Goal: Task Accomplishment & Management: Complete application form

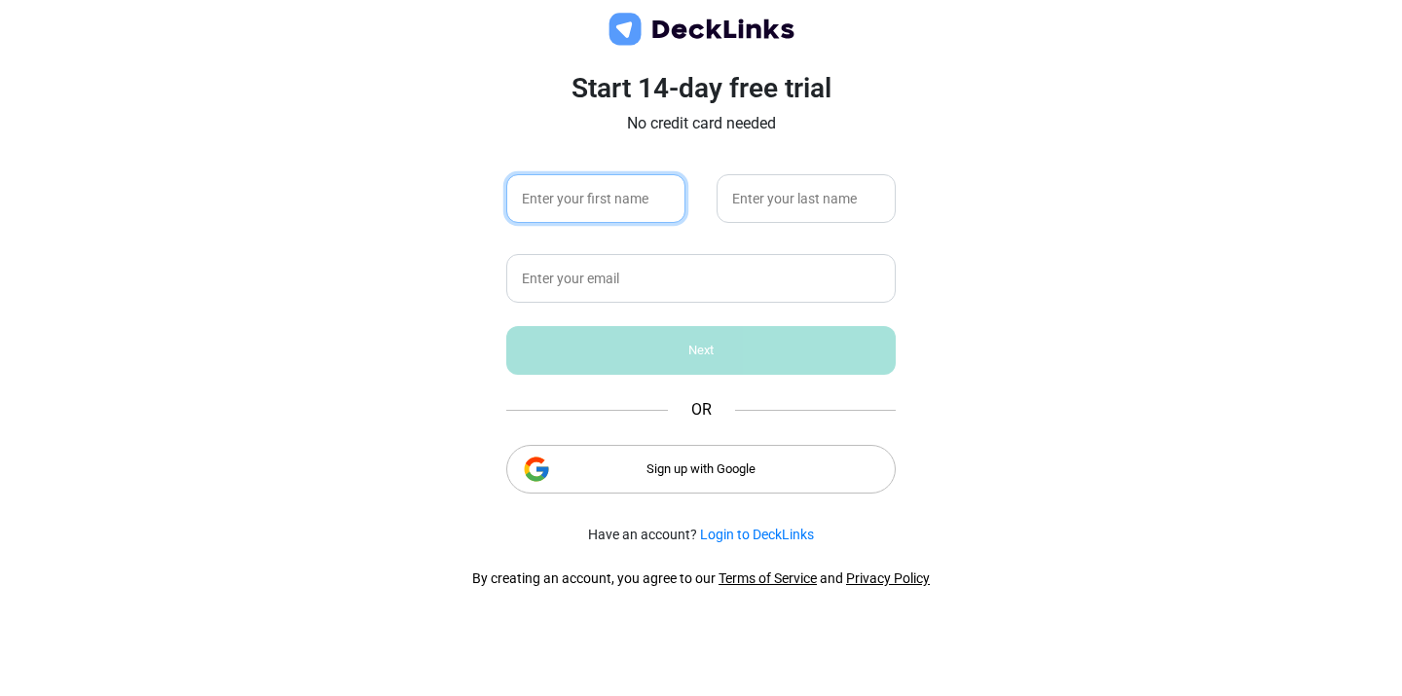
click at [601, 204] on input "text" at bounding box center [595, 198] width 179 height 49
type input "[PERSON_NAME]"
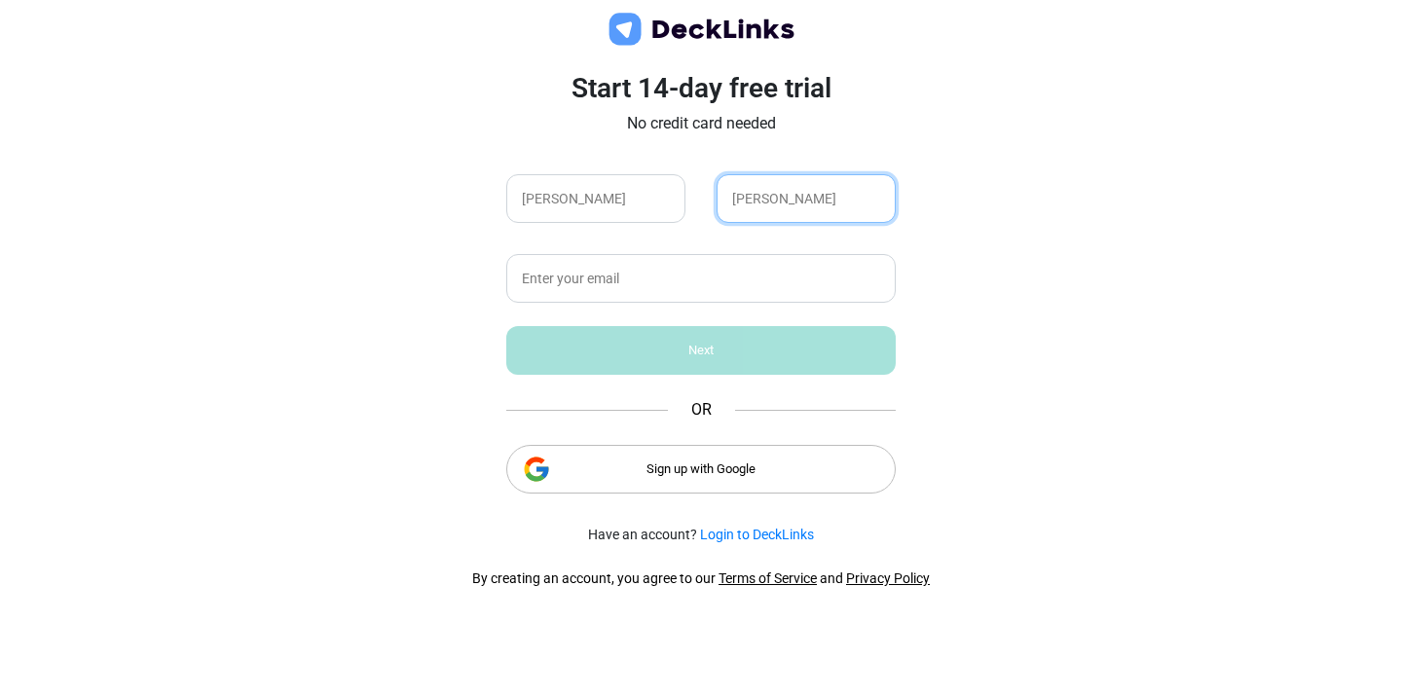
type input "[PERSON_NAME]"
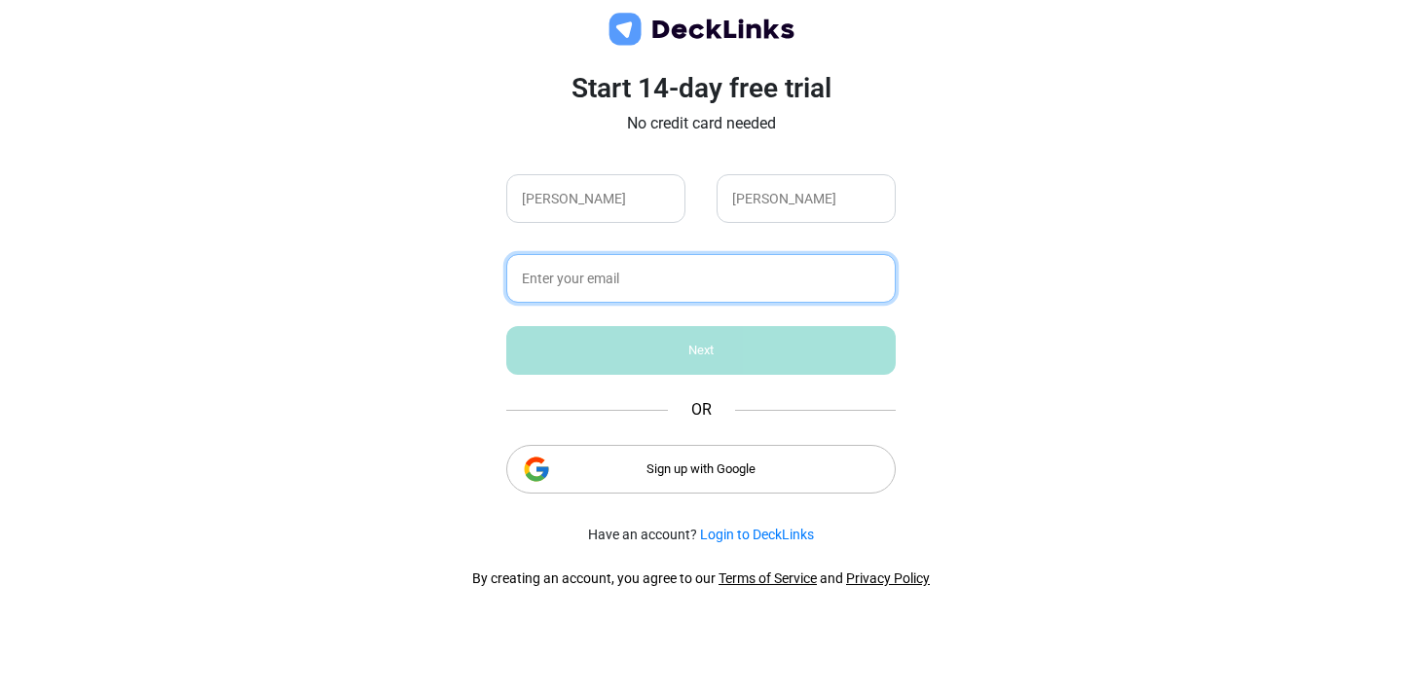
click at [559, 273] on input "text" at bounding box center [700, 278] width 389 height 49
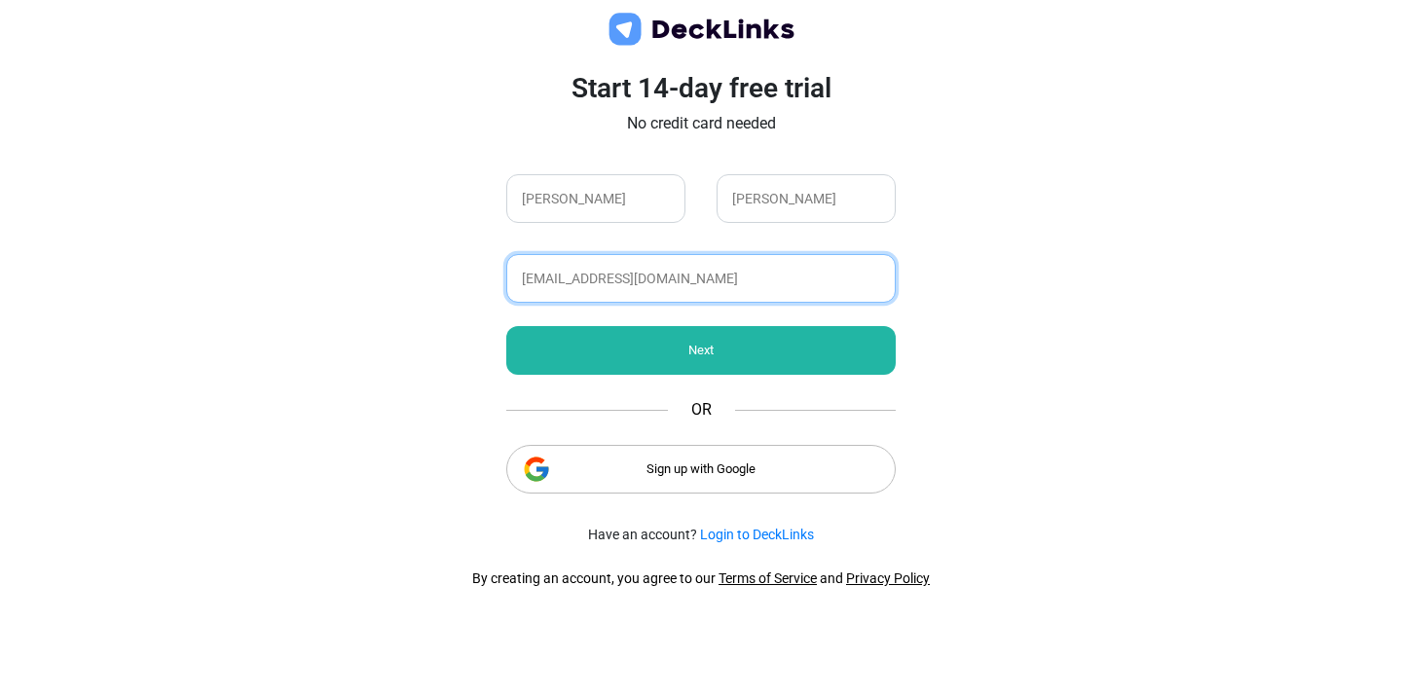
type input "[EMAIL_ADDRESS][DOMAIN_NAME]"
click at [663, 359] on div "Next" at bounding box center [700, 350] width 389 height 49
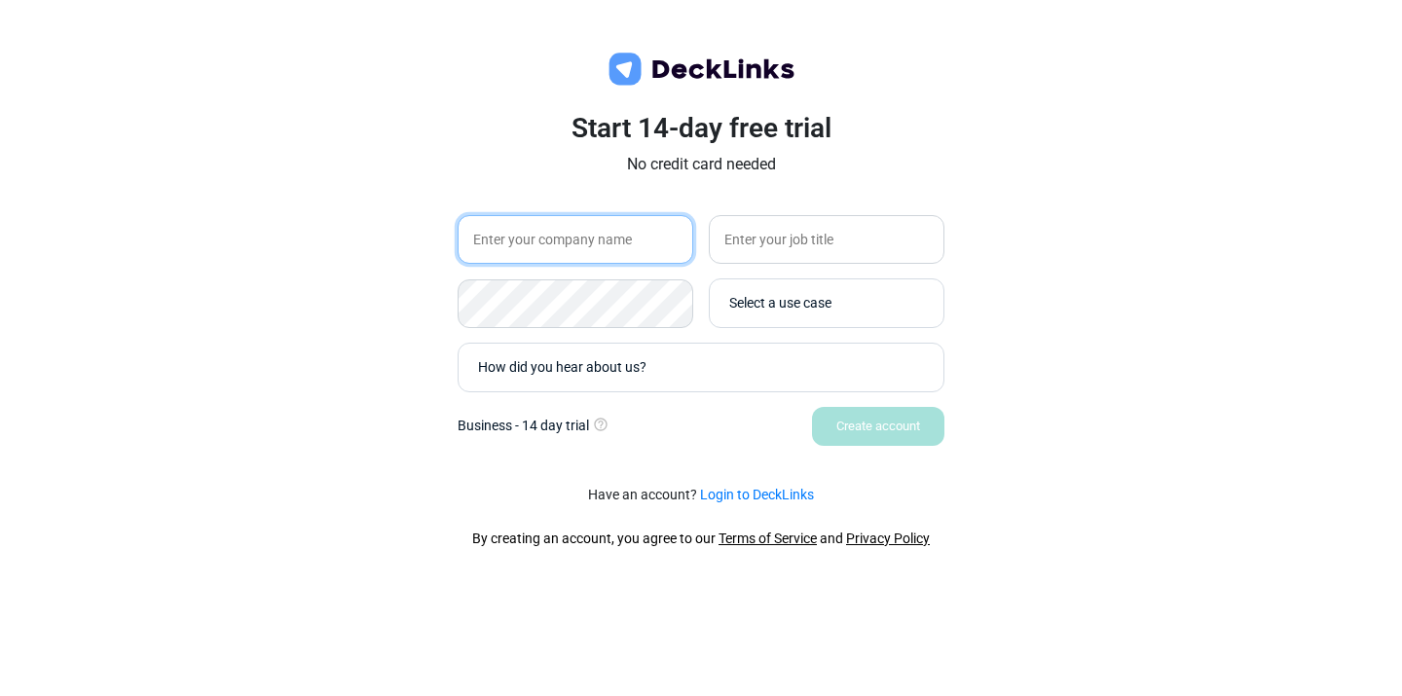
click at [624, 249] on input "text" at bounding box center [575, 239] width 236 height 49
type input "[PERSON_NAME]"
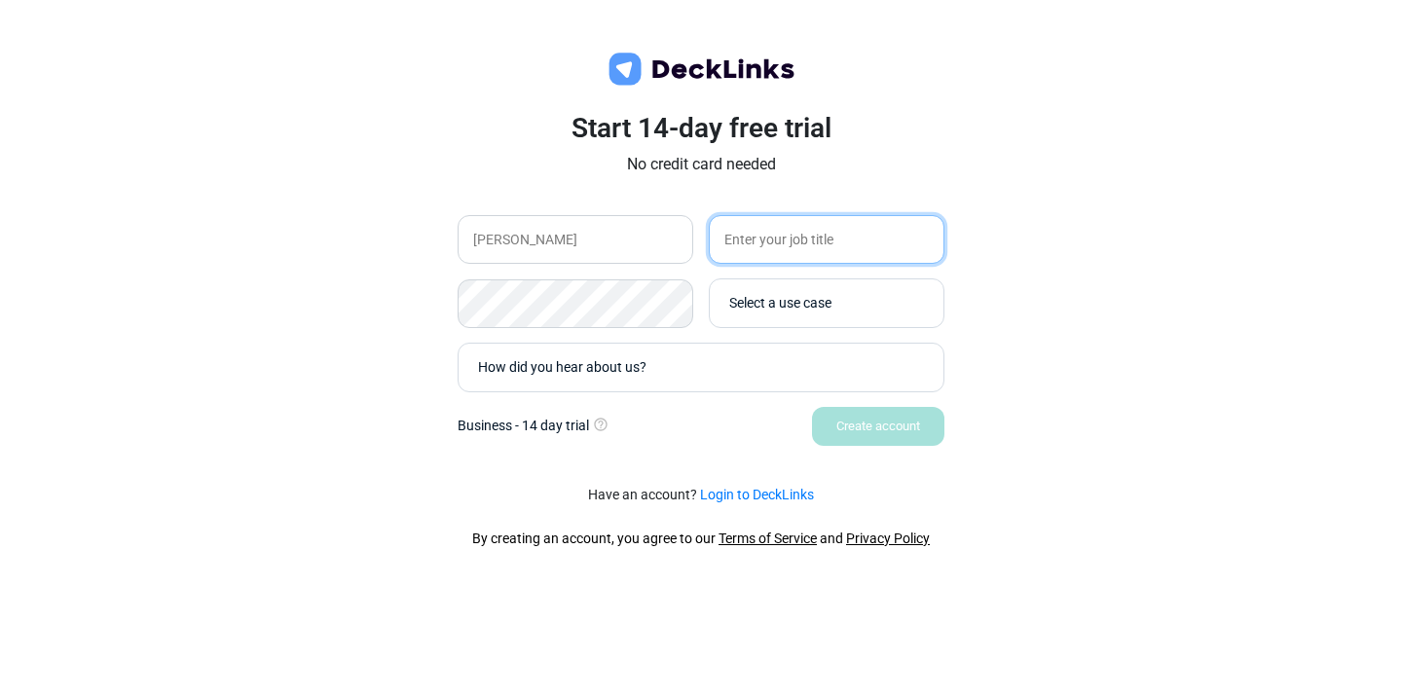
click at [759, 239] on input "text" at bounding box center [827, 239] width 236 height 49
type input "maintenance"
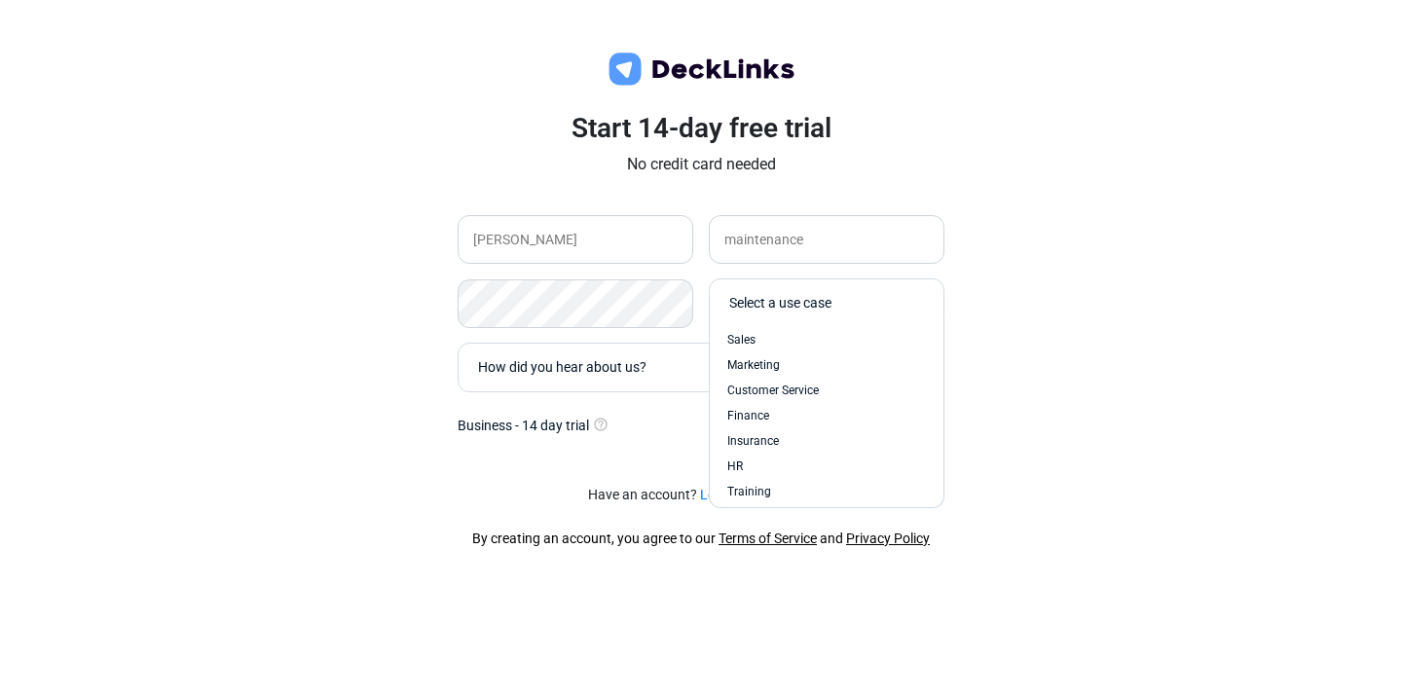
click at [804, 313] on div "Select a use case" at bounding box center [821, 303] width 204 height 38
click at [758, 481] on div "Training" at bounding box center [826, 491] width 214 height 25
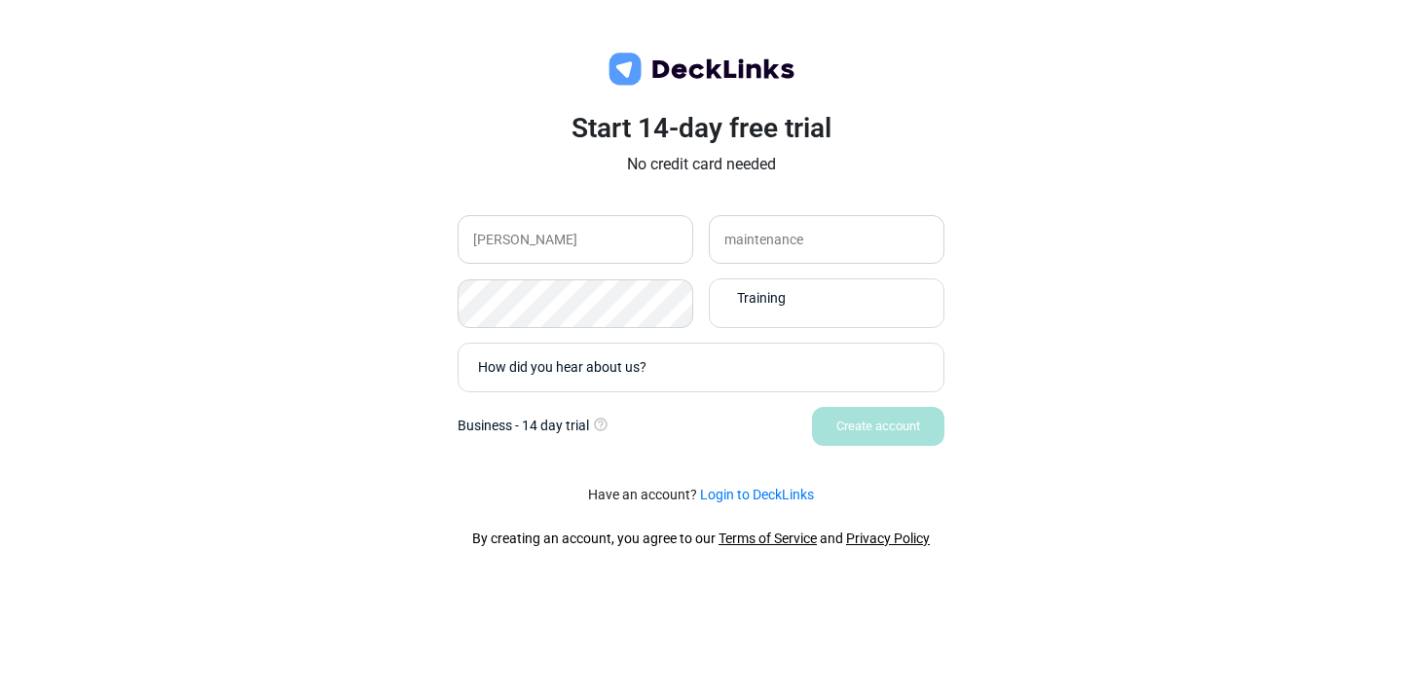
click at [627, 364] on div "How did you hear about us?" at bounding box center [706, 367] width 456 height 20
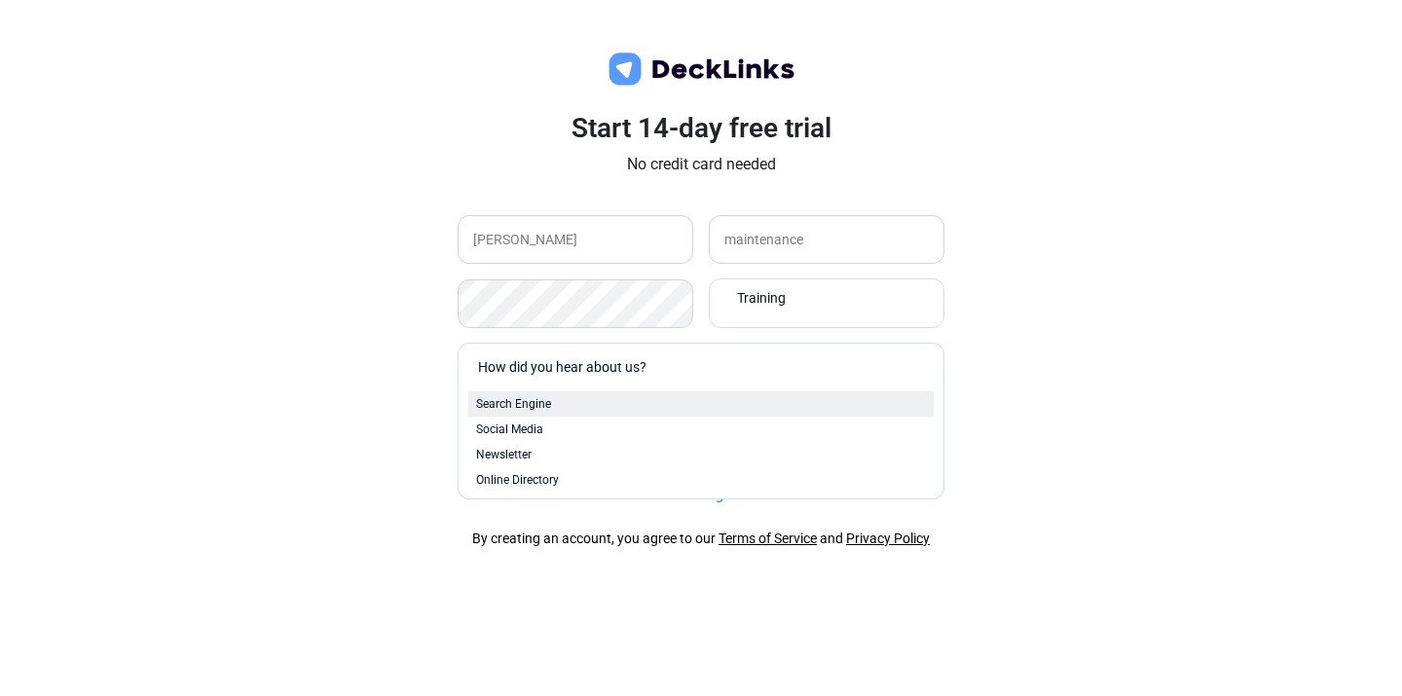
click at [519, 408] on span "Search Engine" at bounding box center [513, 404] width 75 height 18
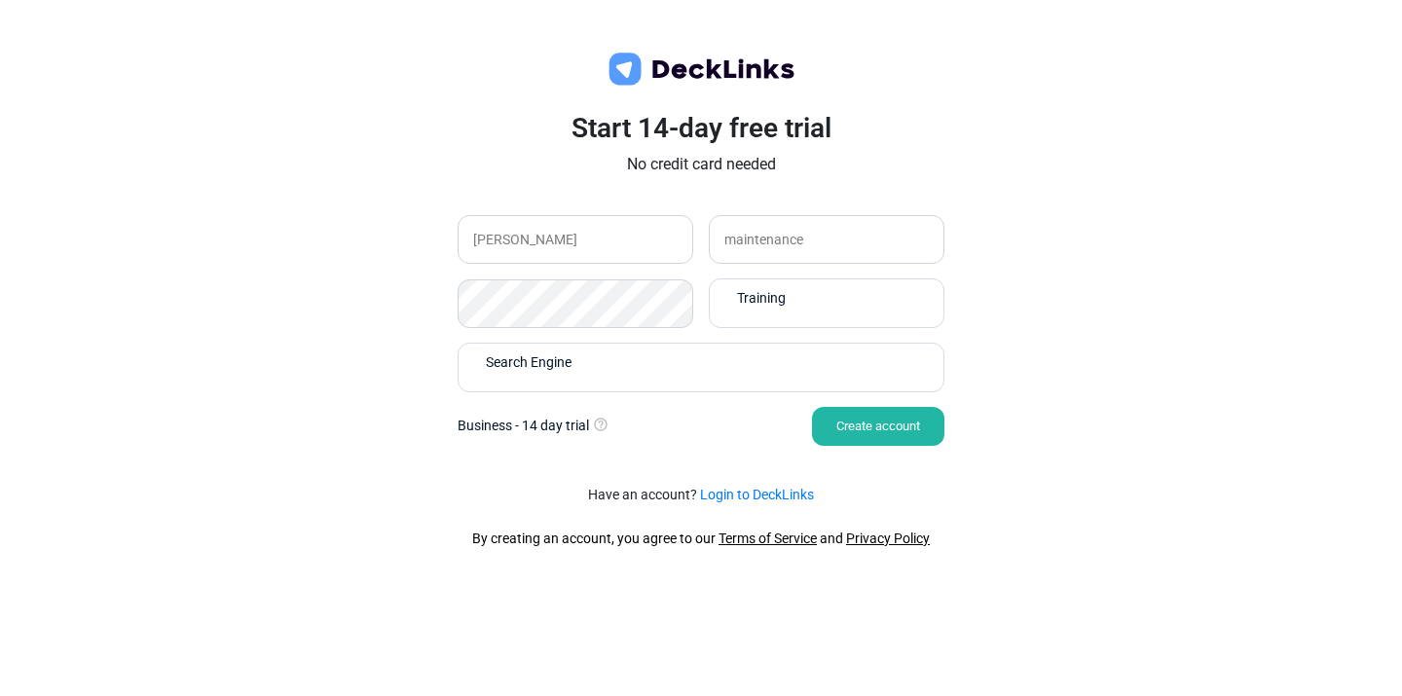
click at [869, 425] on div "Create account" at bounding box center [878, 426] width 132 height 39
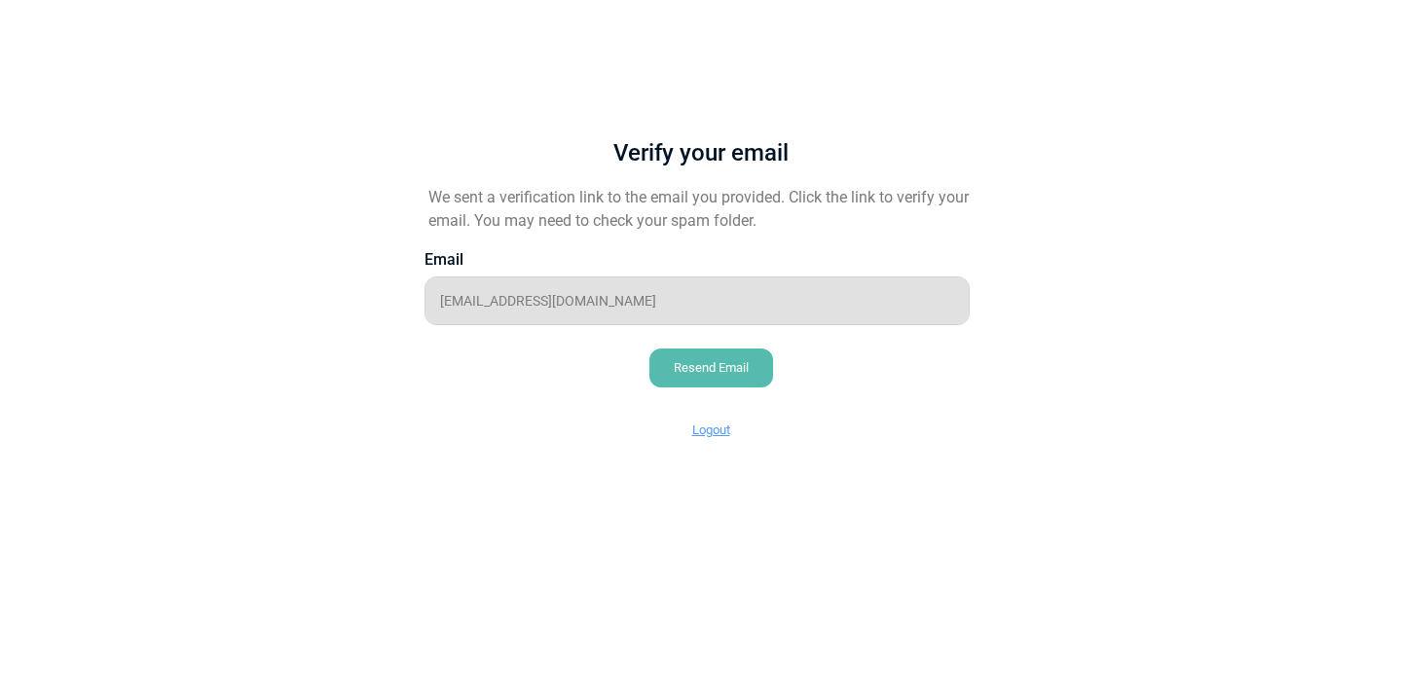
click at [734, 377] on div "Resend Email" at bounding box center [711, 367] width 124 height 39
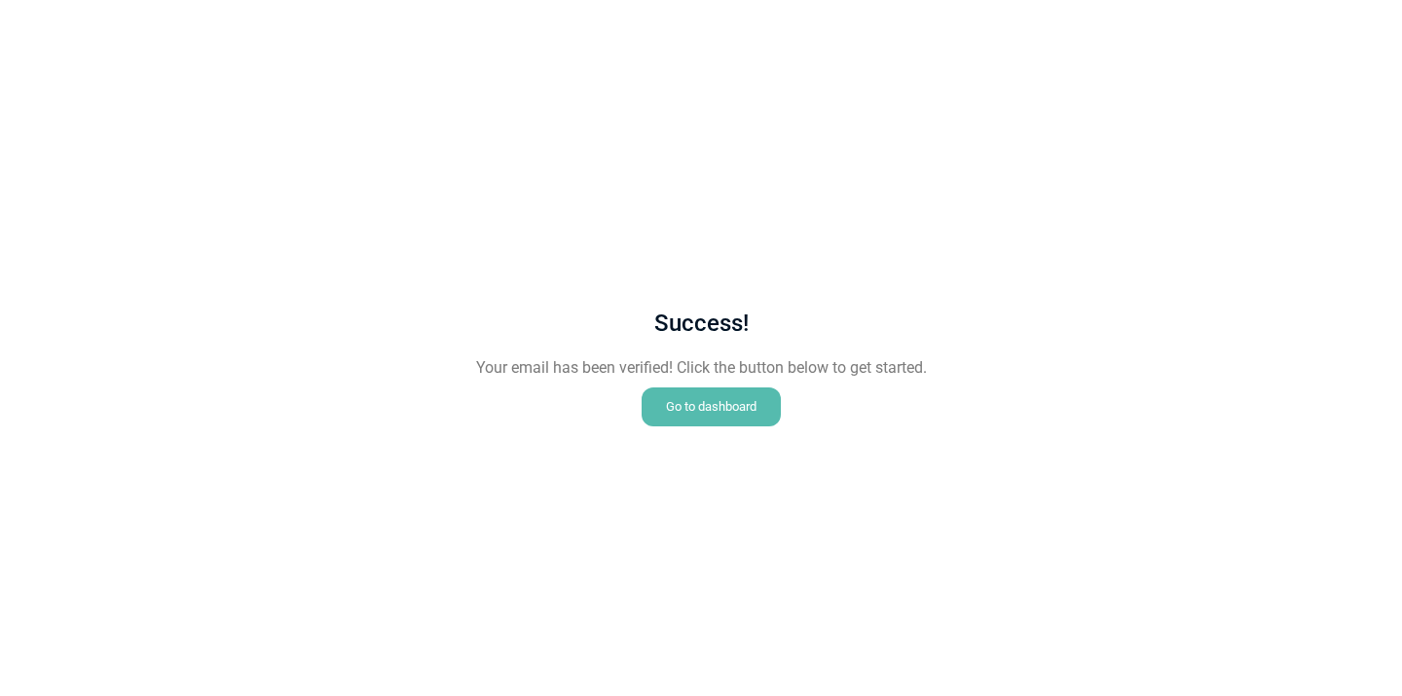
click at [717, 417] on div "Go to dashboard" at bounding box center [710, 406] width 139 height 39
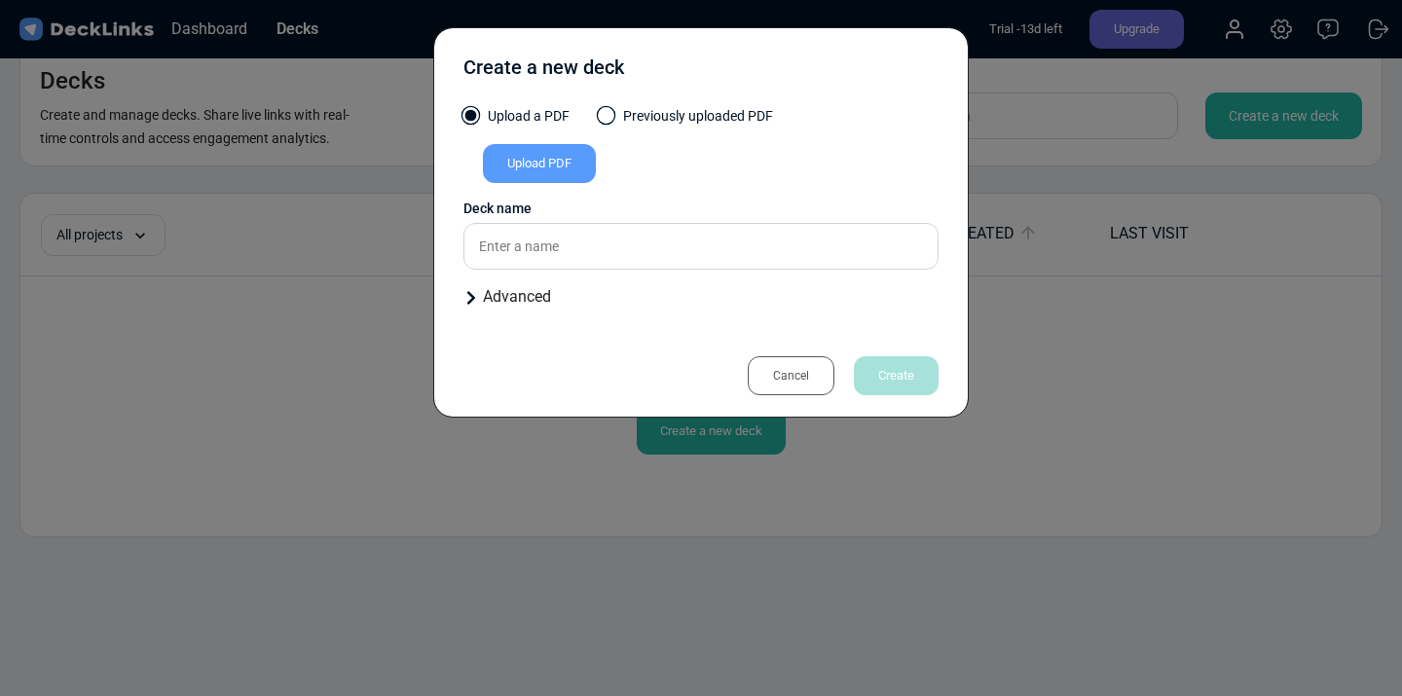
click at [568, 172] on div "Upload PDF" at bounding box center [539, 163] width 113 height 39
click at [0, 0] on input "Upload PDF" at bounding box center [0, 0] width 0 height 0
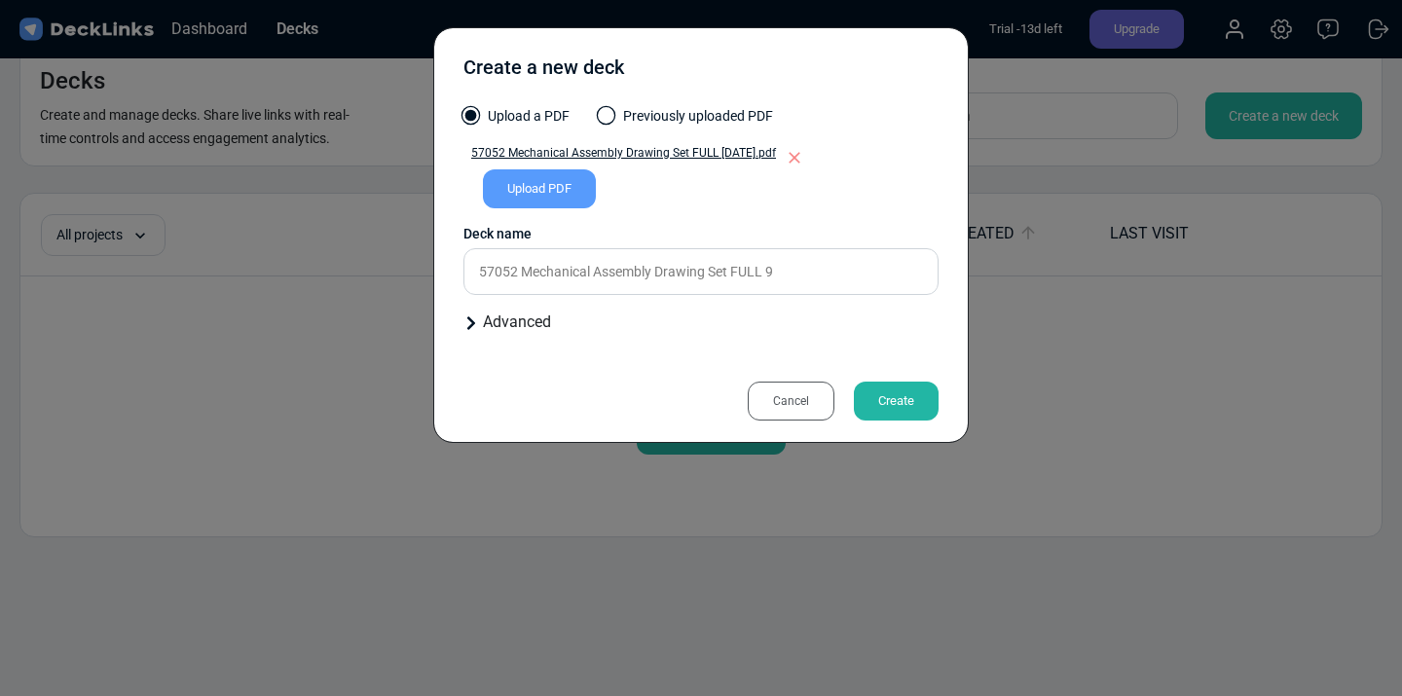
type input "57052 Mechanical Assembly Drawing Set FULL 9"
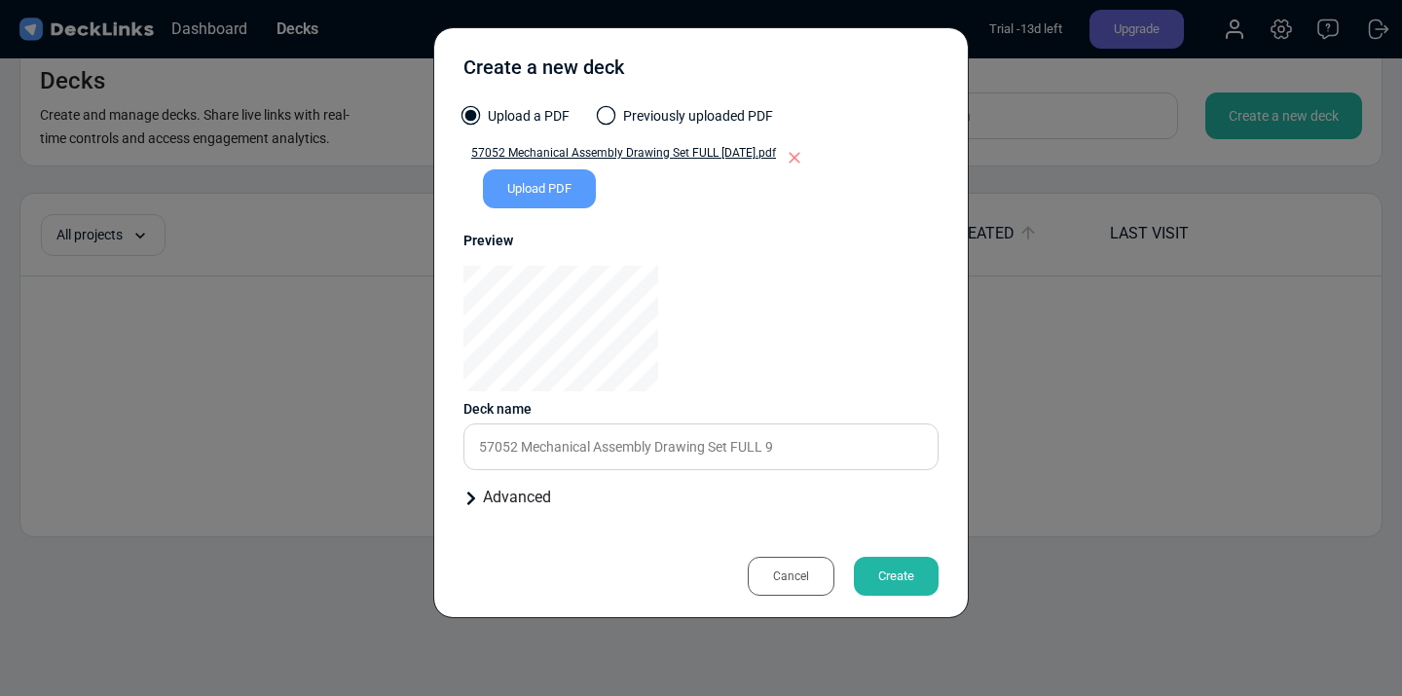
click at [916, 581] on div "Create" at bounding box center [896, 576] width 85 height 39
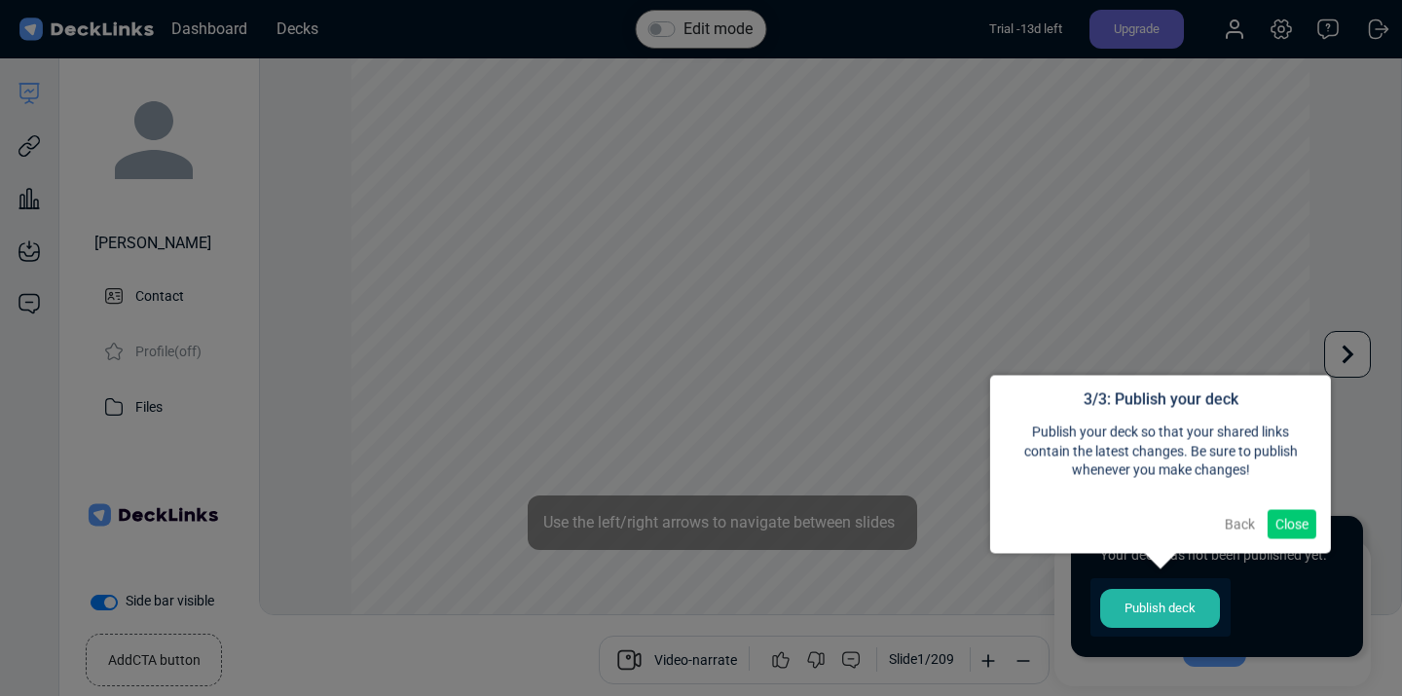
click at [1296, 521] on button "Close" at bounding box center [1291, 523] width 49 height 29
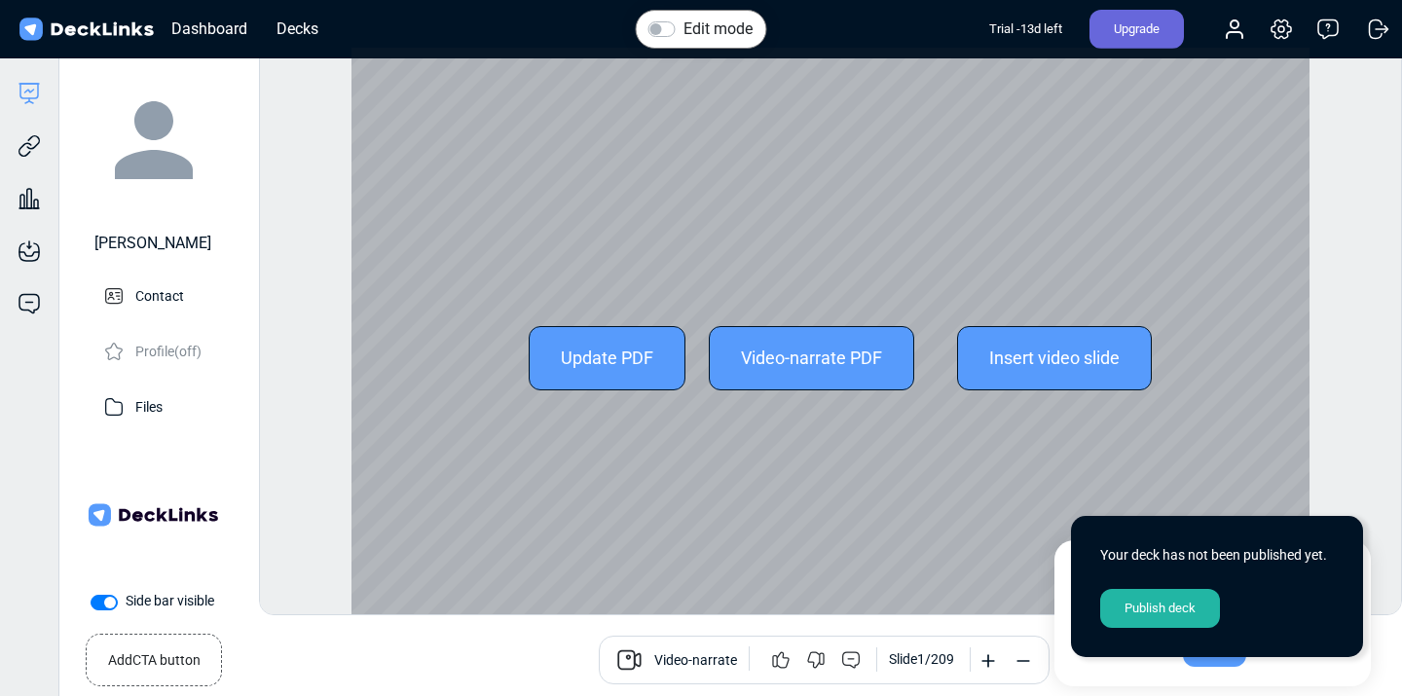
scroll to position [54, 0]
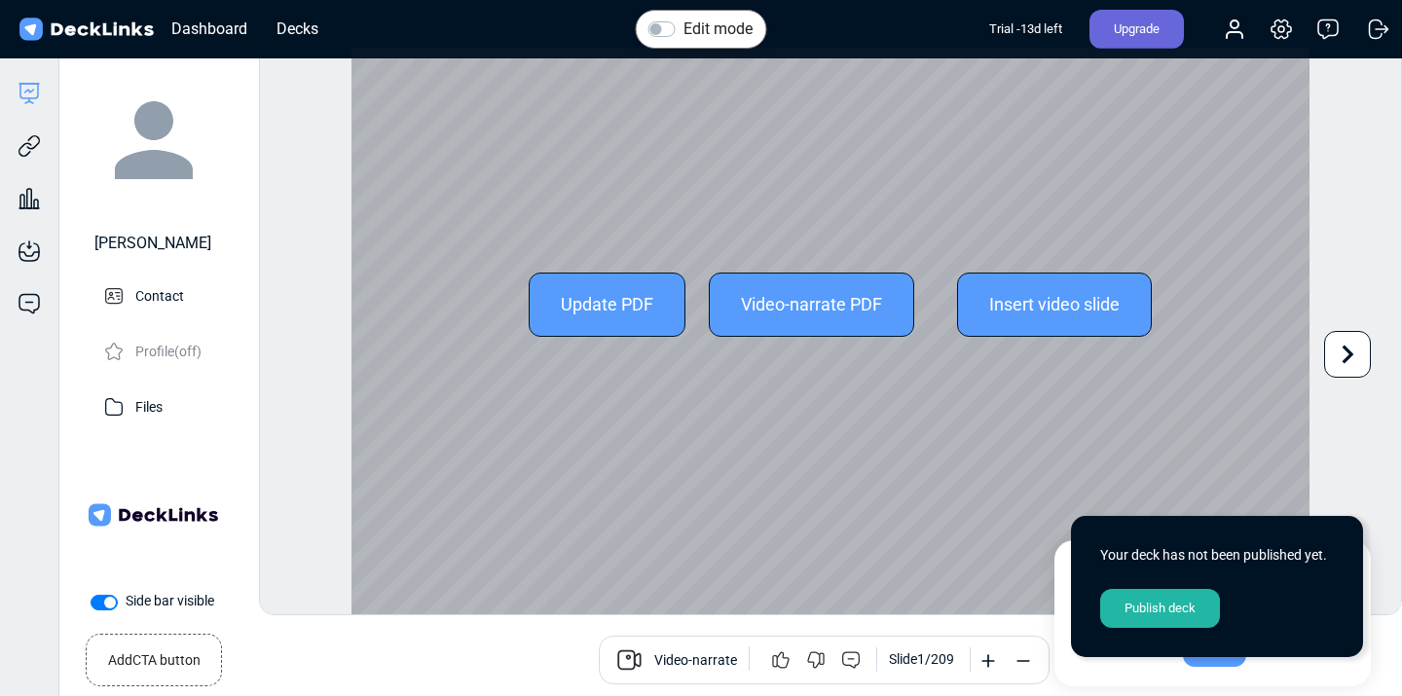
click at [652, 217] on div "Update PDF Video-narrate PDF Insert video slide" at bounding box center [830, 304] width 958 height 620
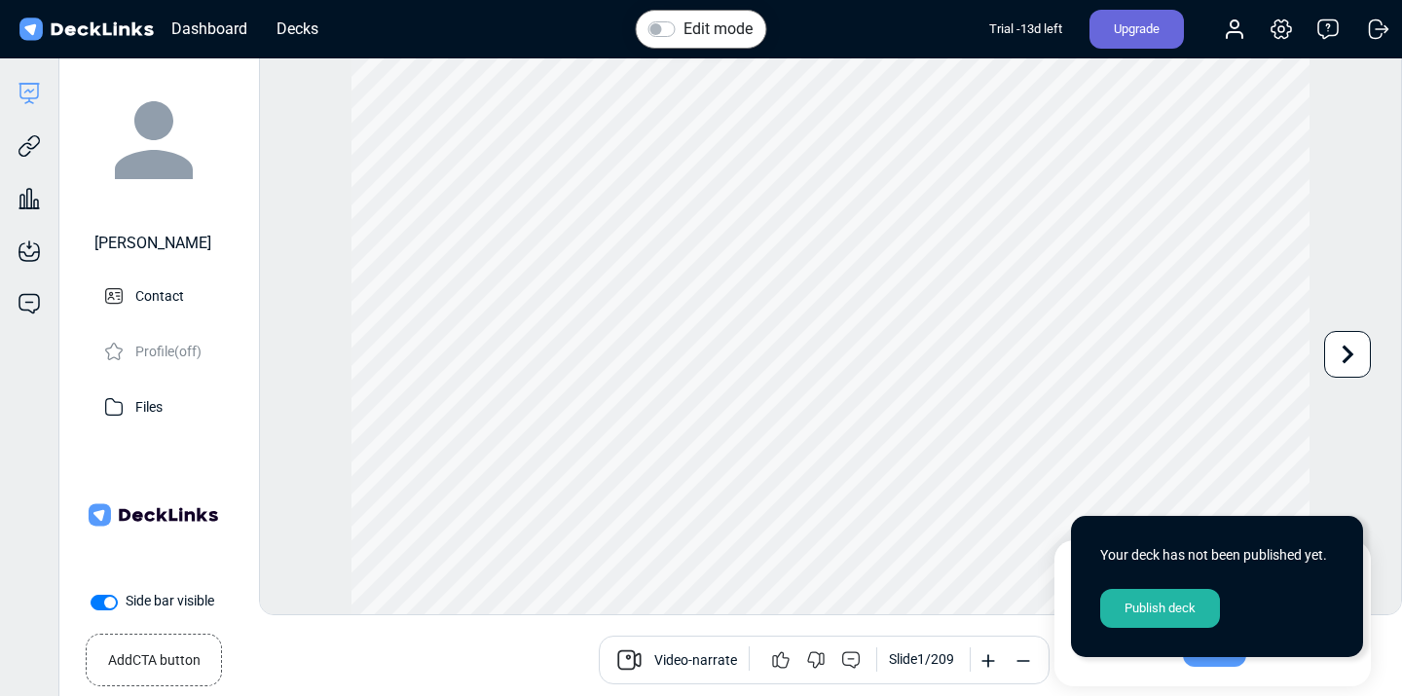
click at [677, 23] on div "Edit mode" at bounding box center [700, 29] width 104 height 23
click at [683, 30] on label "Edit mode" at bounding box center [717, 29] width 69 height 23
click at [661, 30] on input "Edit mode" at bounding box center [656, 27] width 16 height 19
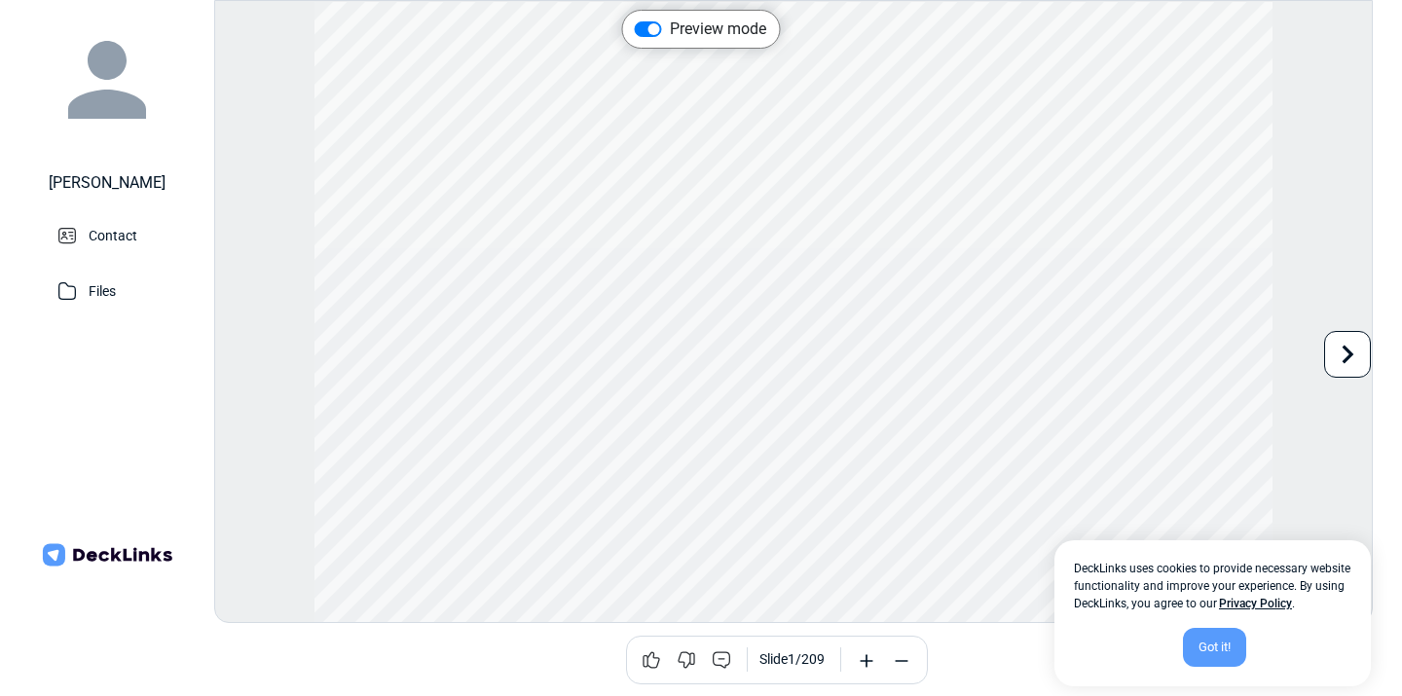
click at [652, 20] on div "Preview mode" at bounding box center [700, 29] width 131 height 23
click at [670, 30] on label "Preview mode" at bounding box center [718, 29] width 96 height 23
click at [650, 30] on input "Preview mode" at bounding box center [643, 27] width 16 height 19
checkbox input "false"
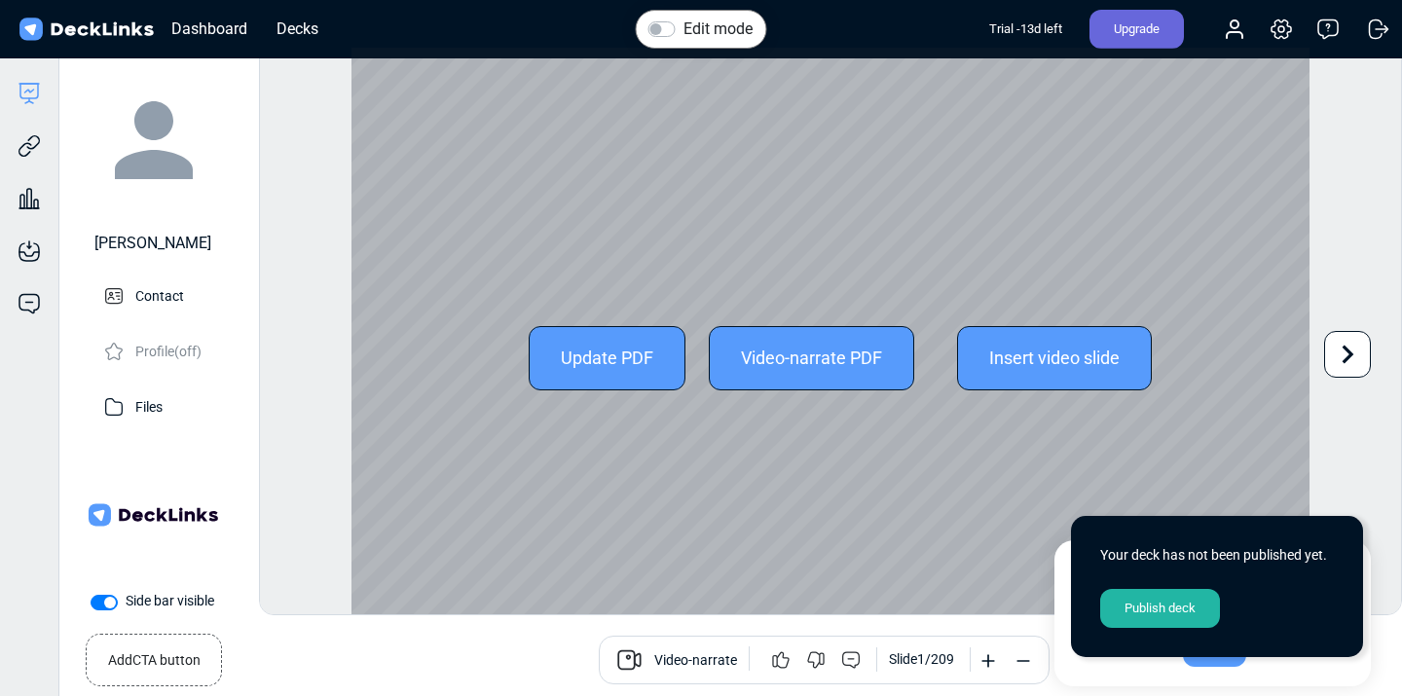
click at [602, 252] on div "Update PDF Video-narrate PDF Insert video slide" at bounding box center [830, 358] width 958 height 620
click at [581, 385] on div "Update PDF" at bounding box center [607, 358] width 157 height 64
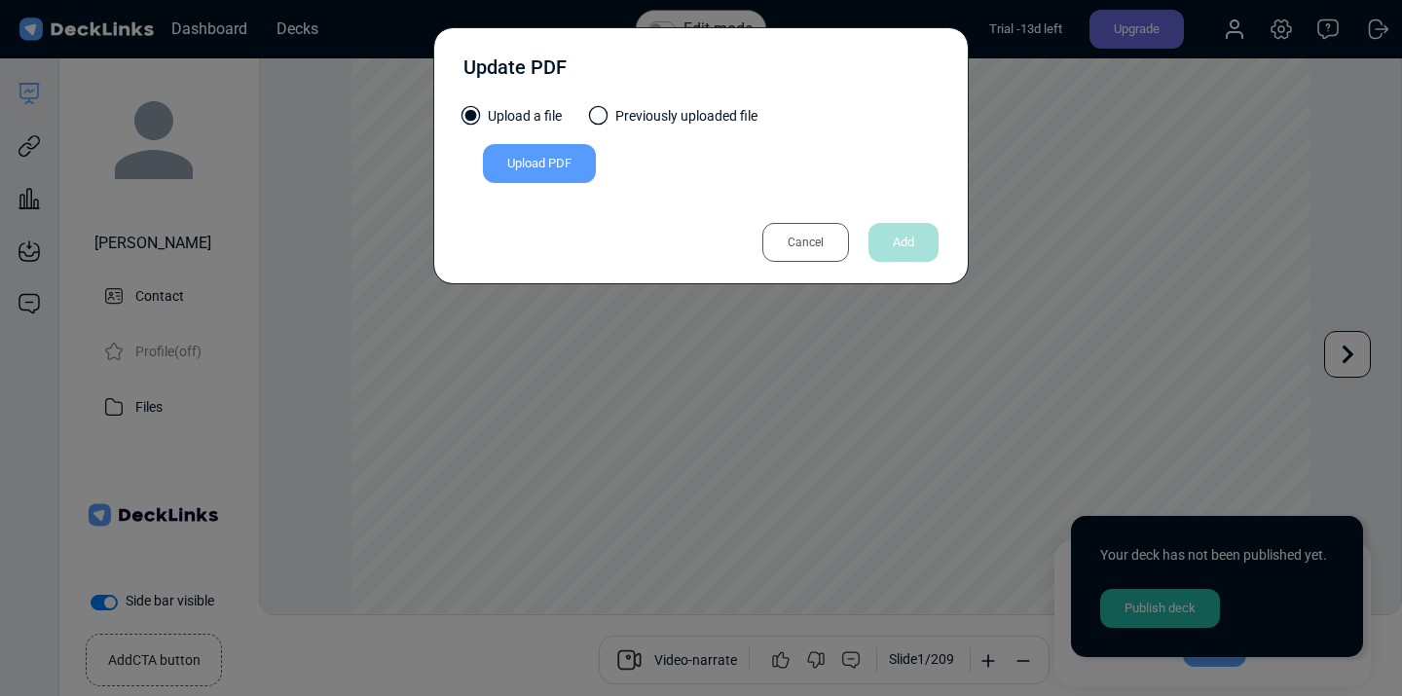
click at [820, 251] on div "Cancel" at bounding box center [805, 242] width 87 height 39
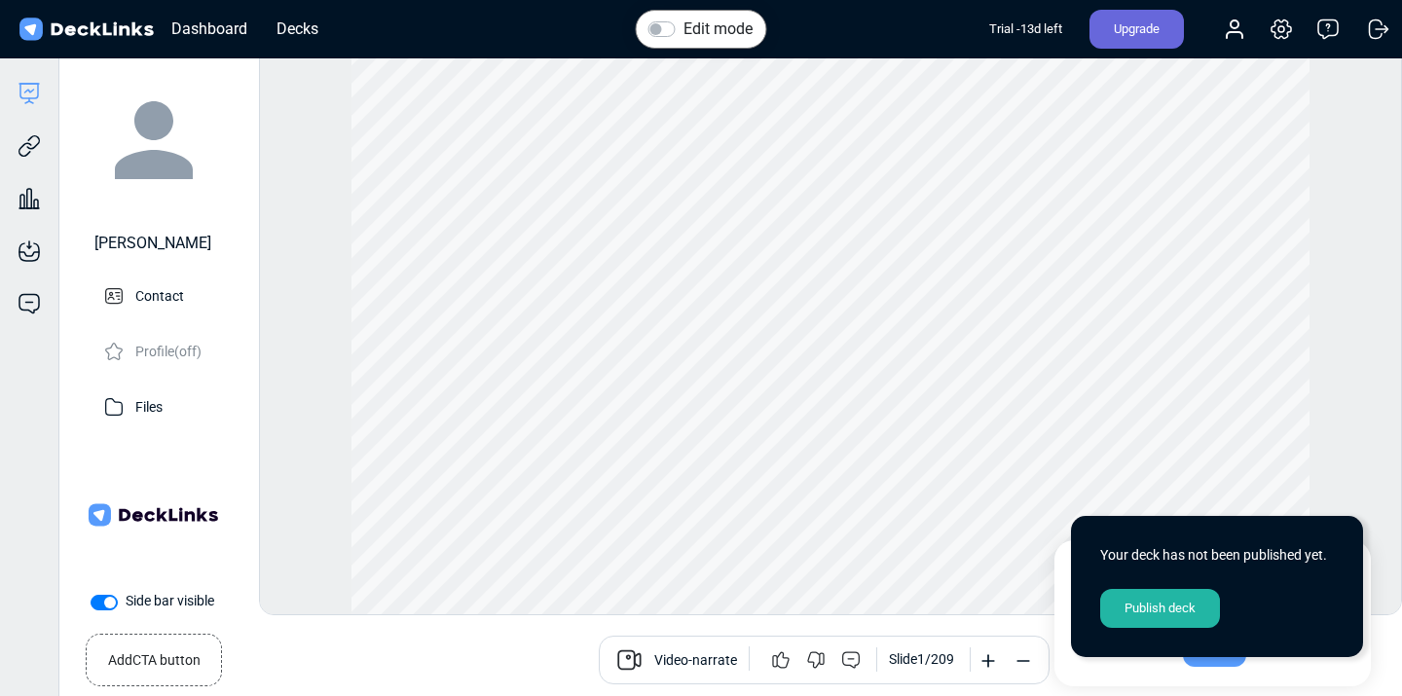
scroll to position [41, 0]
click at [30, 95] on icon at bounding box center [29, 93] width 23 height 23
click at [35, 93] on icon at bounding box center [29, 93] width 23 height 23
click at [172, 659] on small "Add CTA button" at bounding box center [154, 656] width 92 height 28
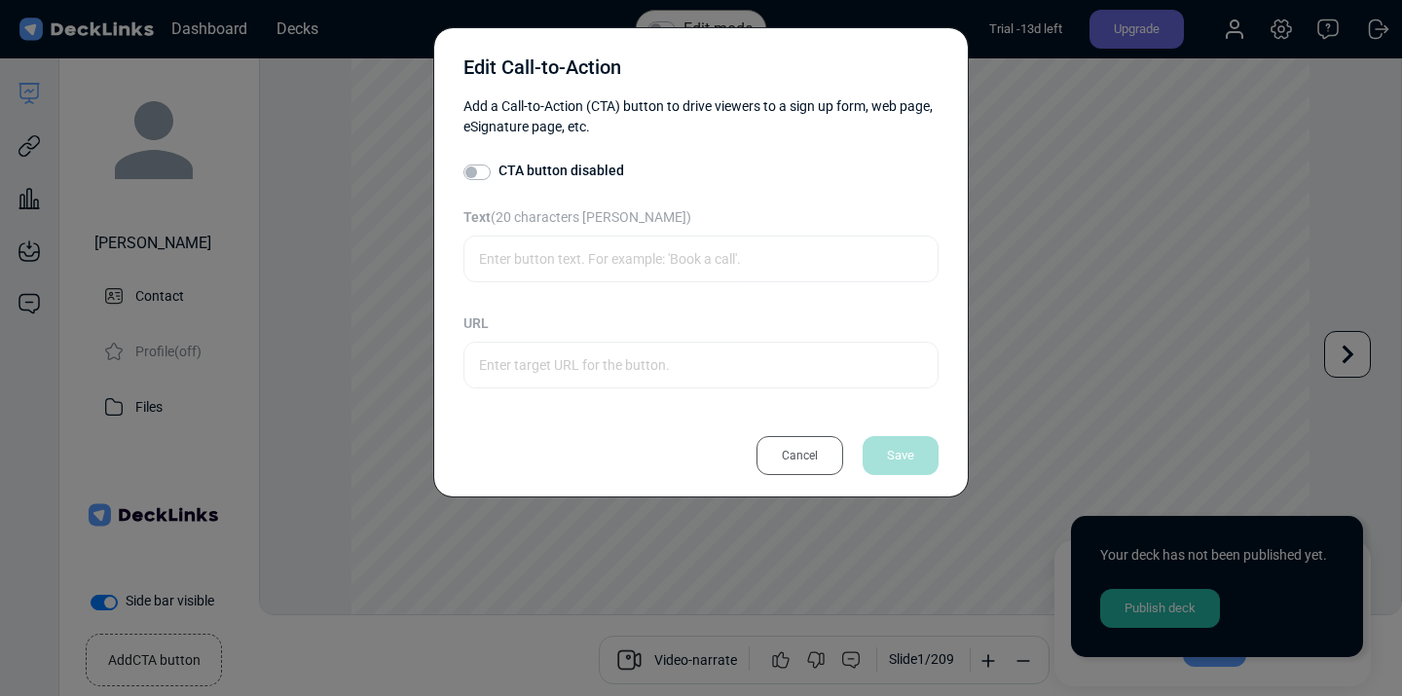
click at [809, 454] on div "Cancel" at bounding box center [799, 455] width 87 height 39
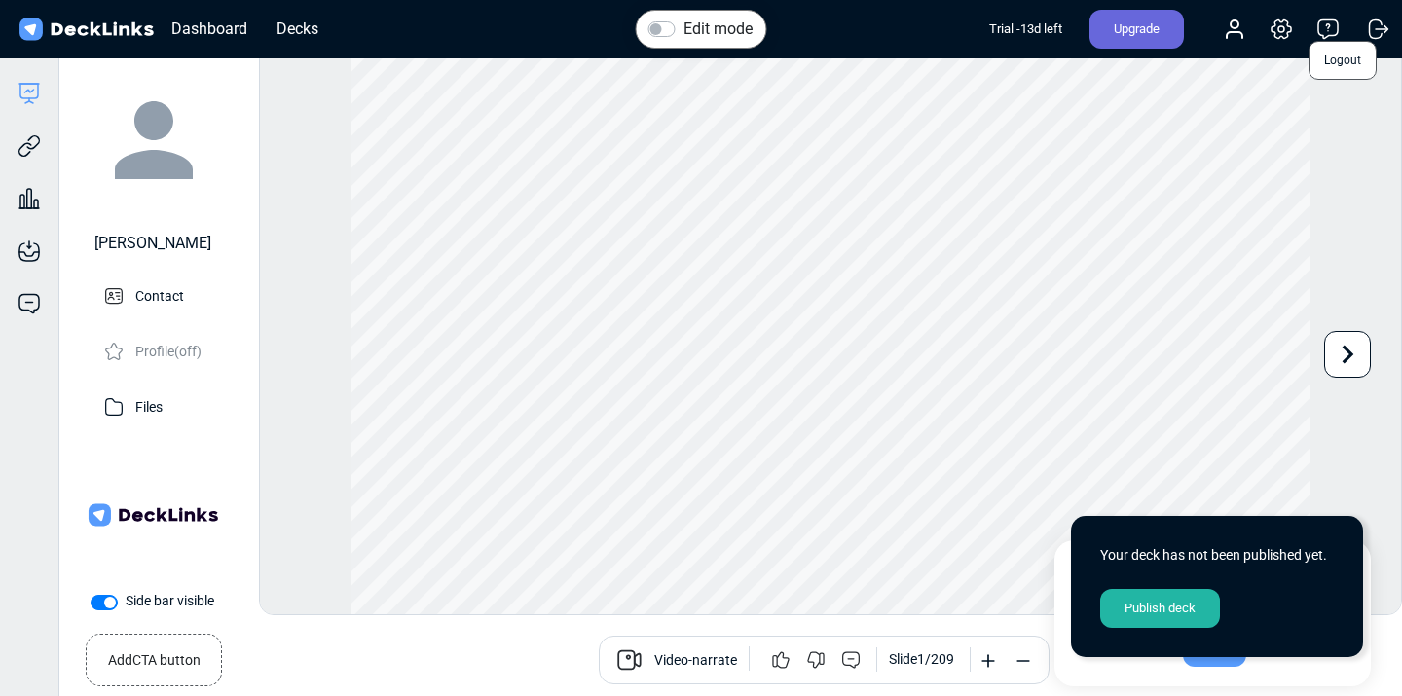
click at [1380, 36] on icon at bounding box center [1378, 29] width 23 height 23
